Goal: Navigation & Orientation: Find specific page/section

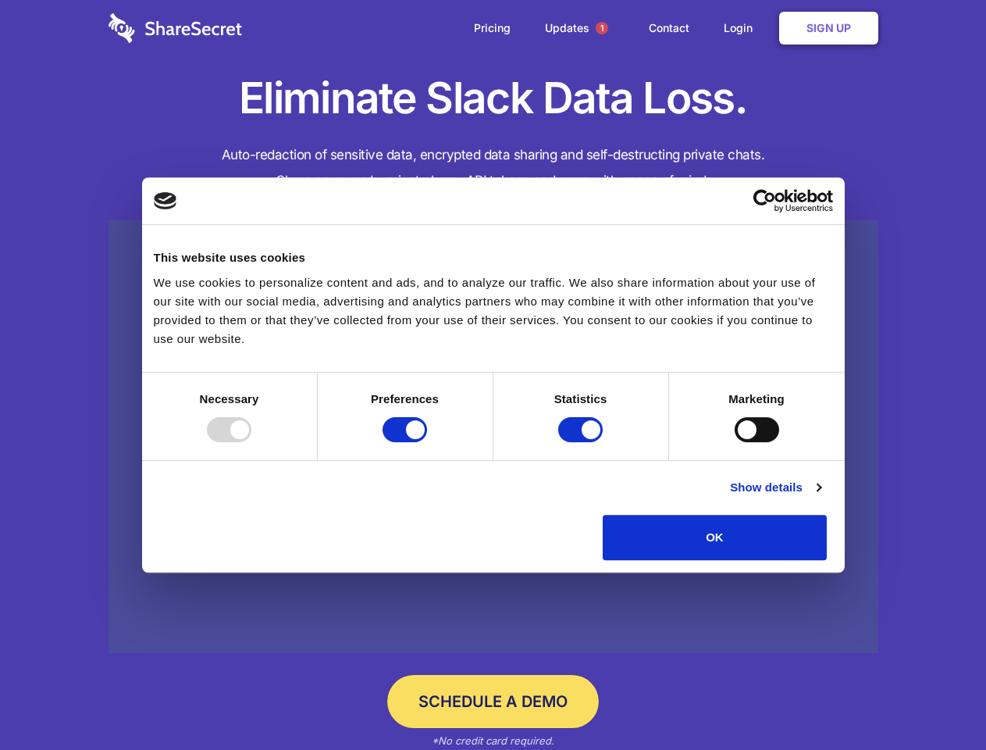
click at [251, 442] on div at bounding box center [229, 429] width 45 height 25
click at [427, 442] on input "Preferences" at bounding box center [405, 429] width 45 height 25
checkbox input "false"
click at [582, 442] on input "Statistics" at bounding box center [580, 429] width 45 height 25
checkbox input "false"
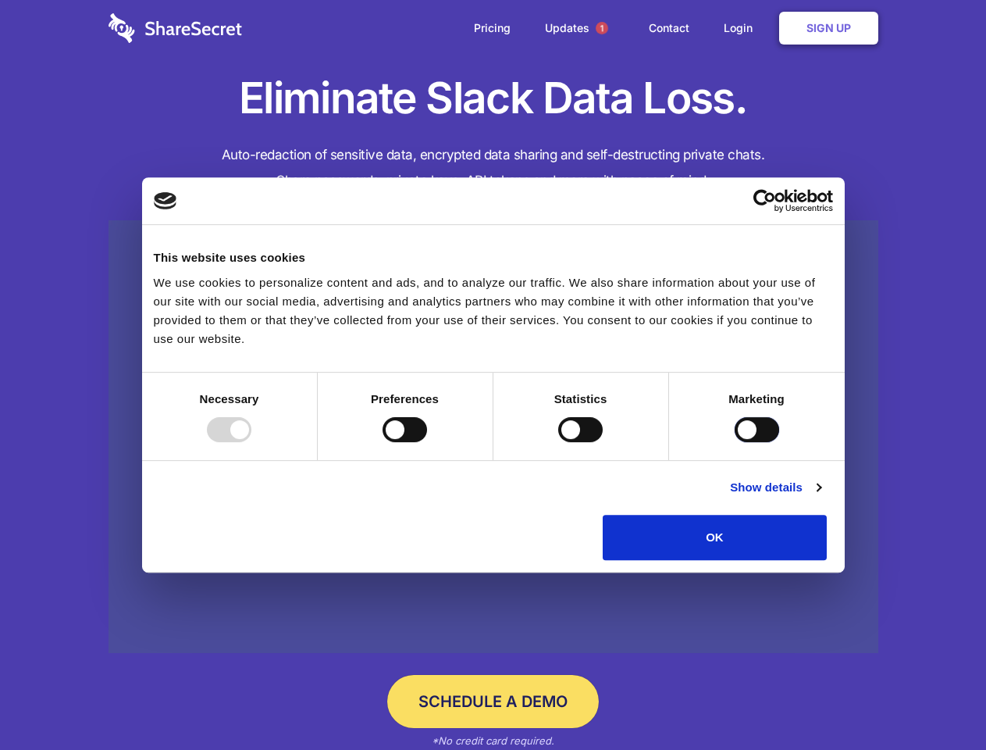
click at [735, 442] on input "Marketing" at bounding box center [757, 429] width 45 height 25
checkbox input "true"
click at [821, 497] on link "Show details" at bounding box center [775, 487] width 91 height 19
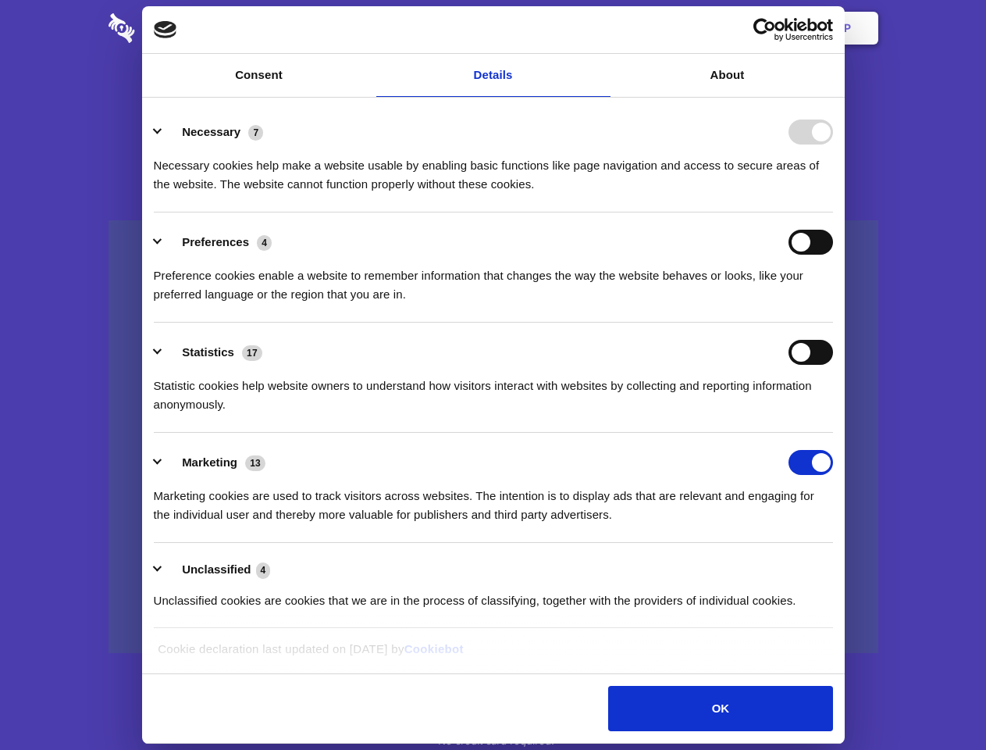
click at [833, 212] on li "Necessary 7 Necessary cookies help make a website usable by enabling basic func…" at bounding box center [493, 157] width 679 height 110
click at [601, 28] on span "1" at bounding box center [602, 28] width 12 height 12
